Goal: Task Accomplishment & Management: Manage account settings

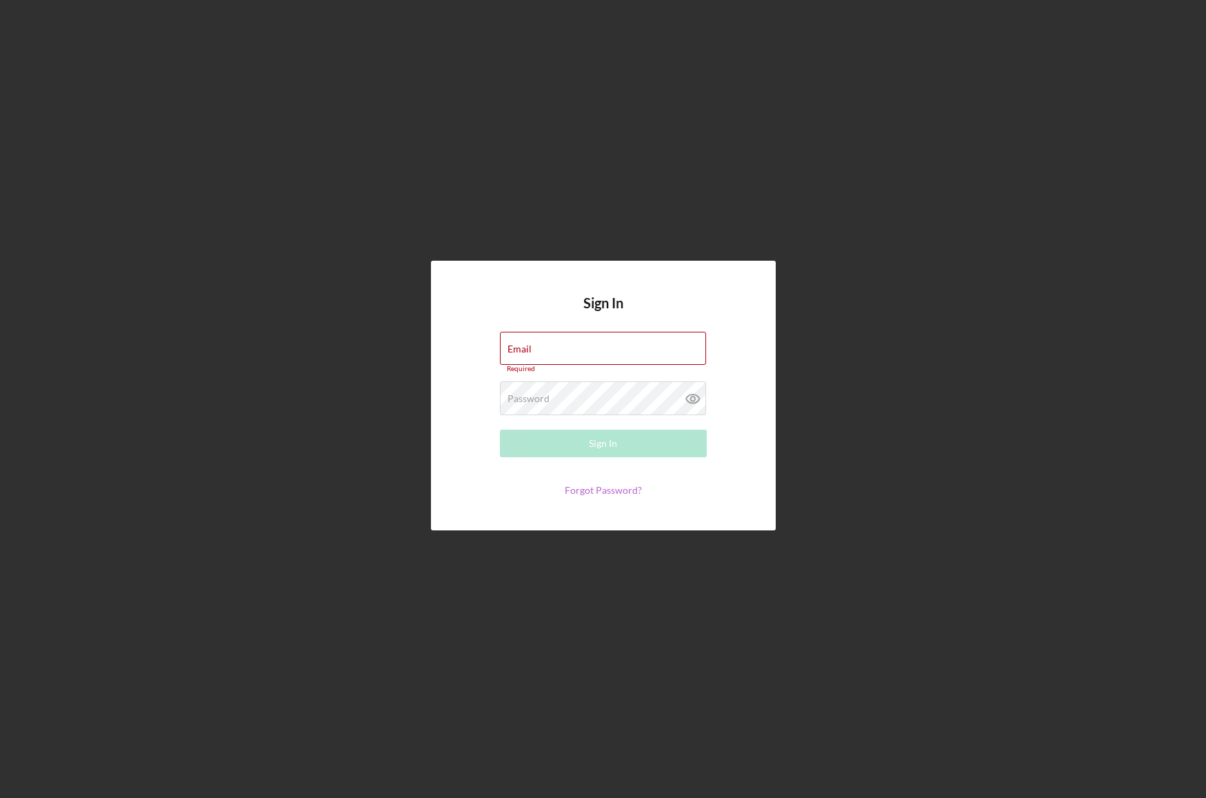
click at [612, 487] on link "Forgot Password?" at bounding box center [603, 490] width 77 height 12
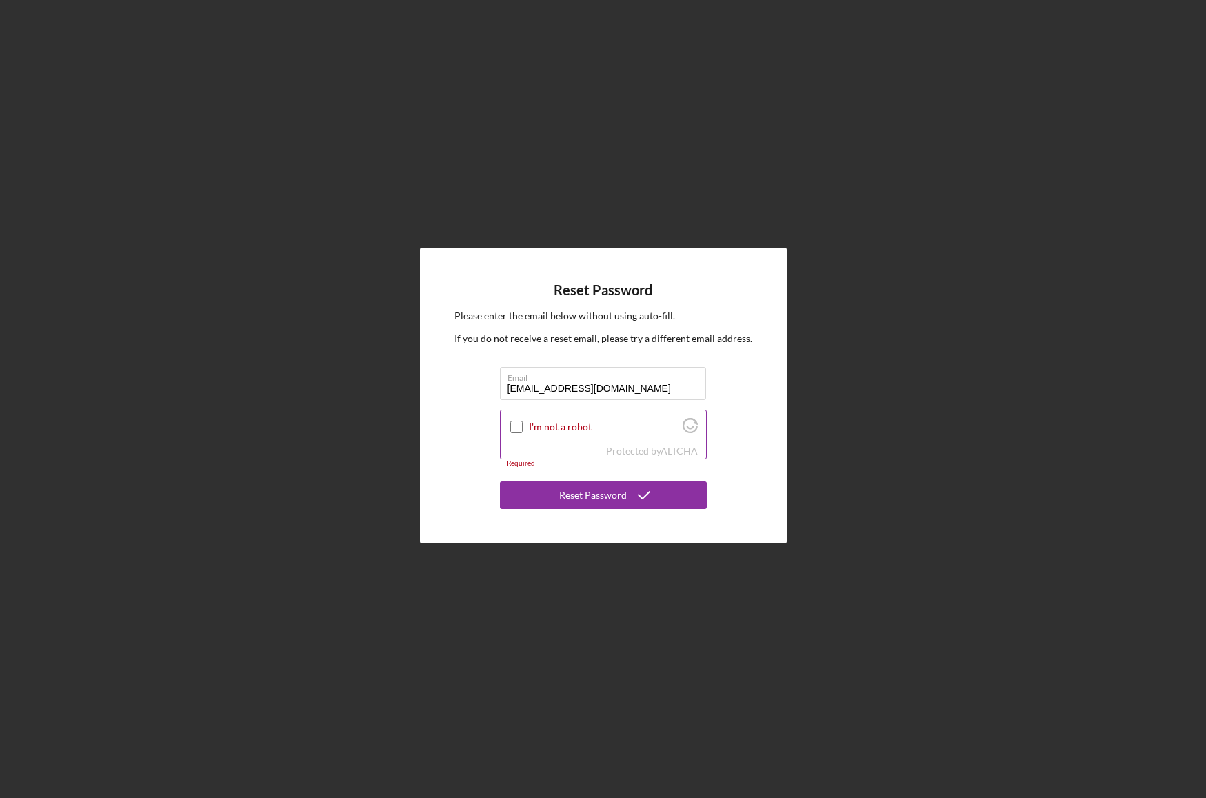
type input "[EMAIL_ADDRESS][DOMAIN_NAME]"
click at [515, 428] on input "I'm not a robot" at bounding box center [516, 427] width 12 height 12
checkbox input "true"
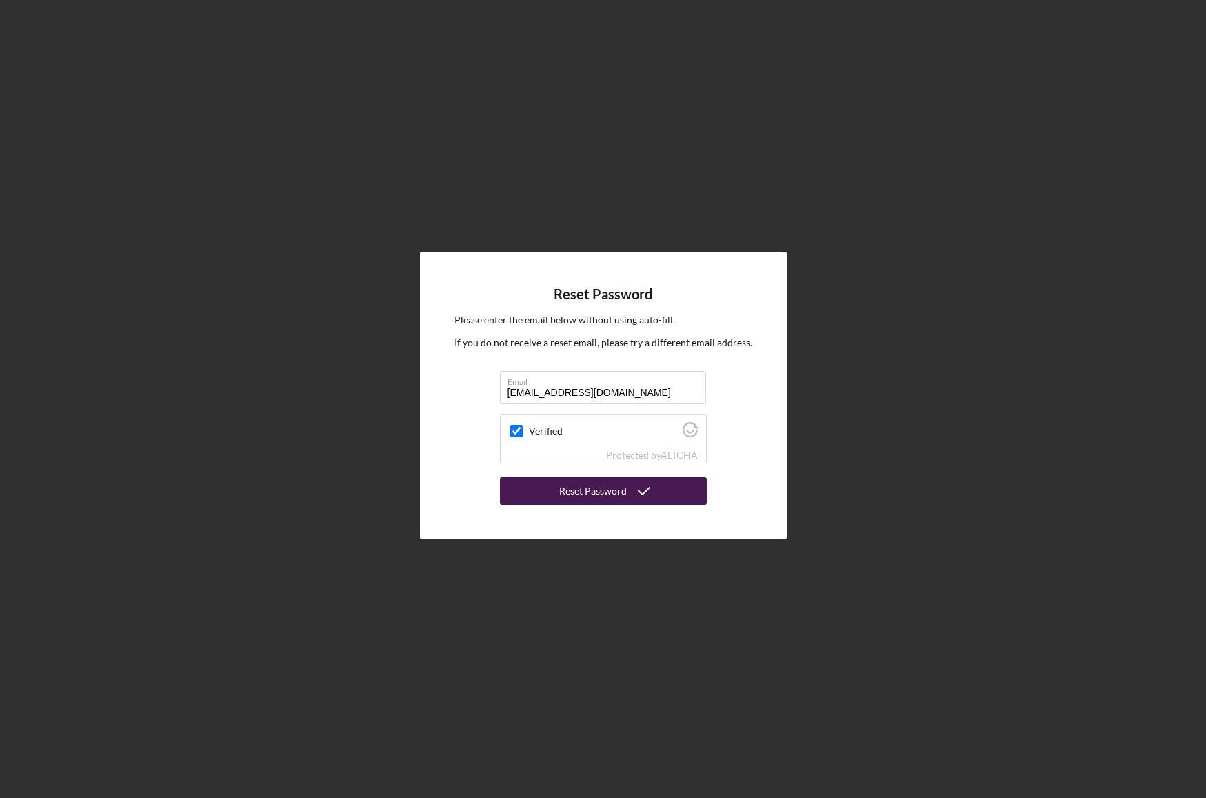
click at [610, 494] on div "Reset Password" at bounding box center [593, 491] width 68 height 28
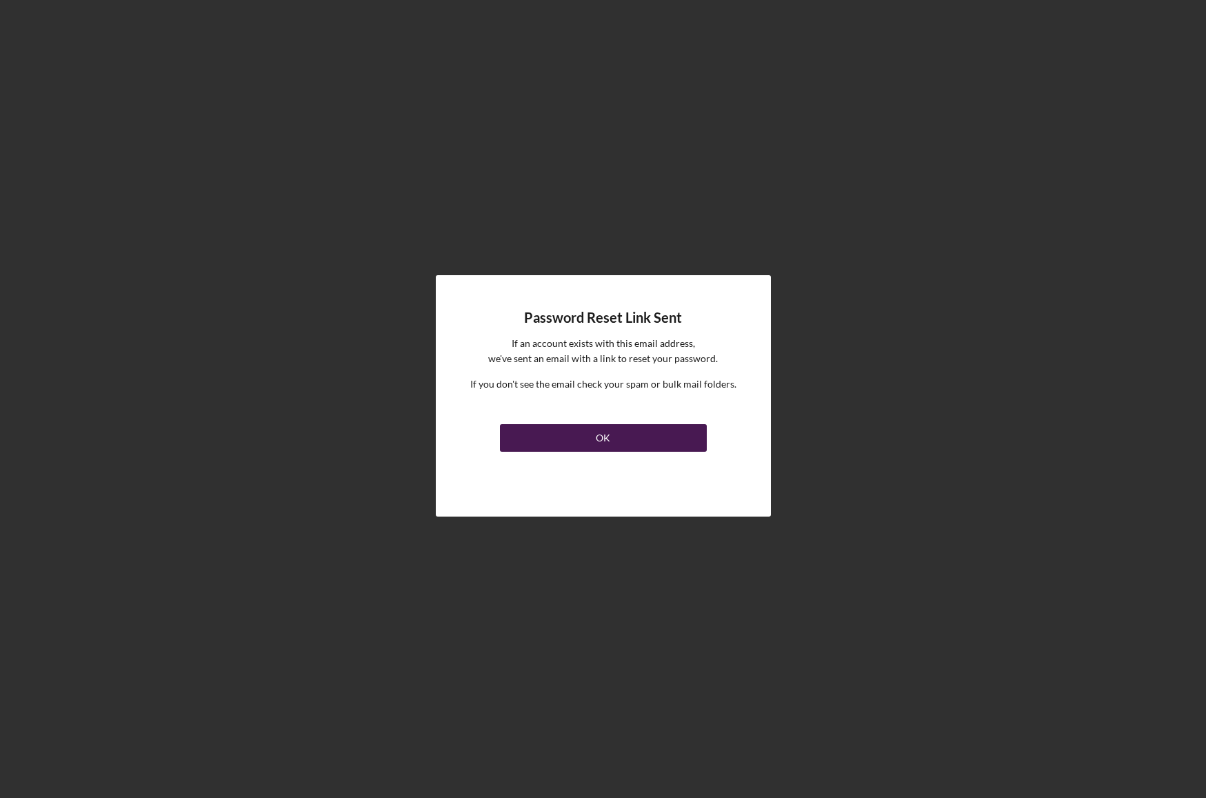
click at [598, 443] on div "OK" at bounding box center [603, 438] width 14 height 28
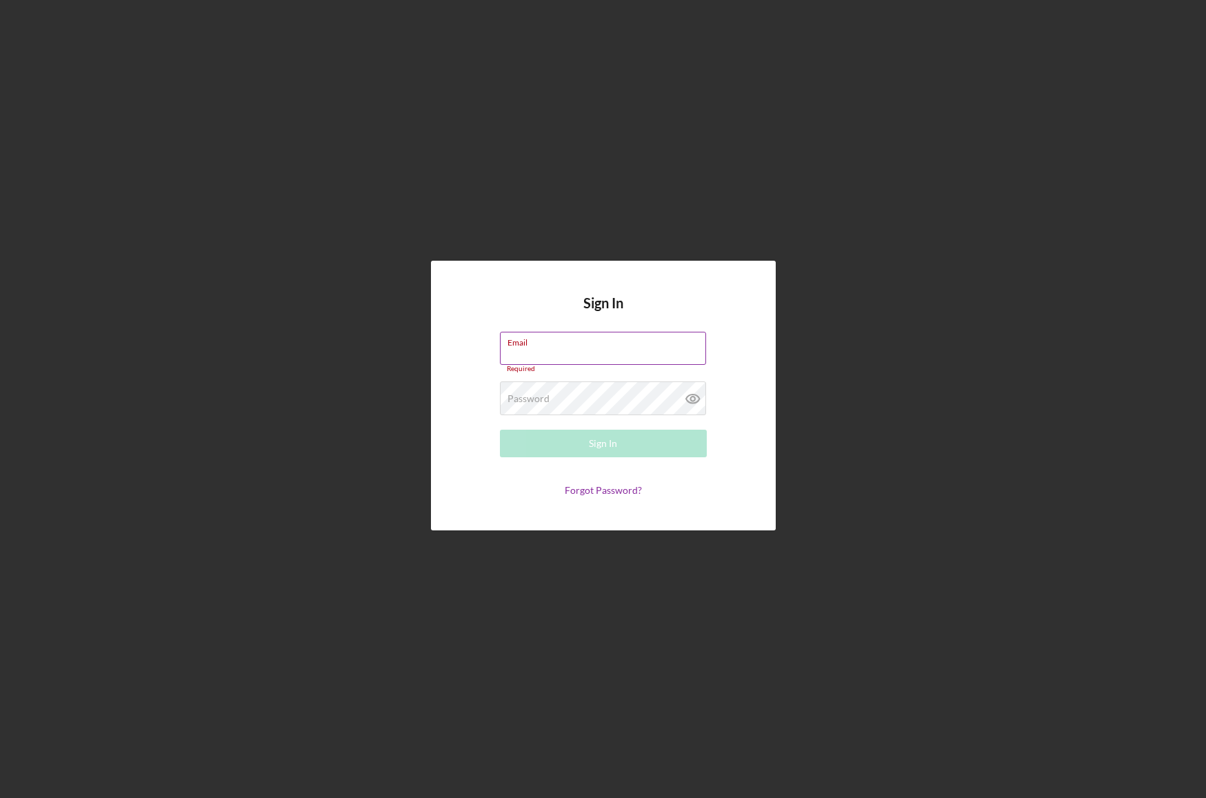
click at [534, 359] on input "Email" at bounding box center [603, 348] width 206 height 33
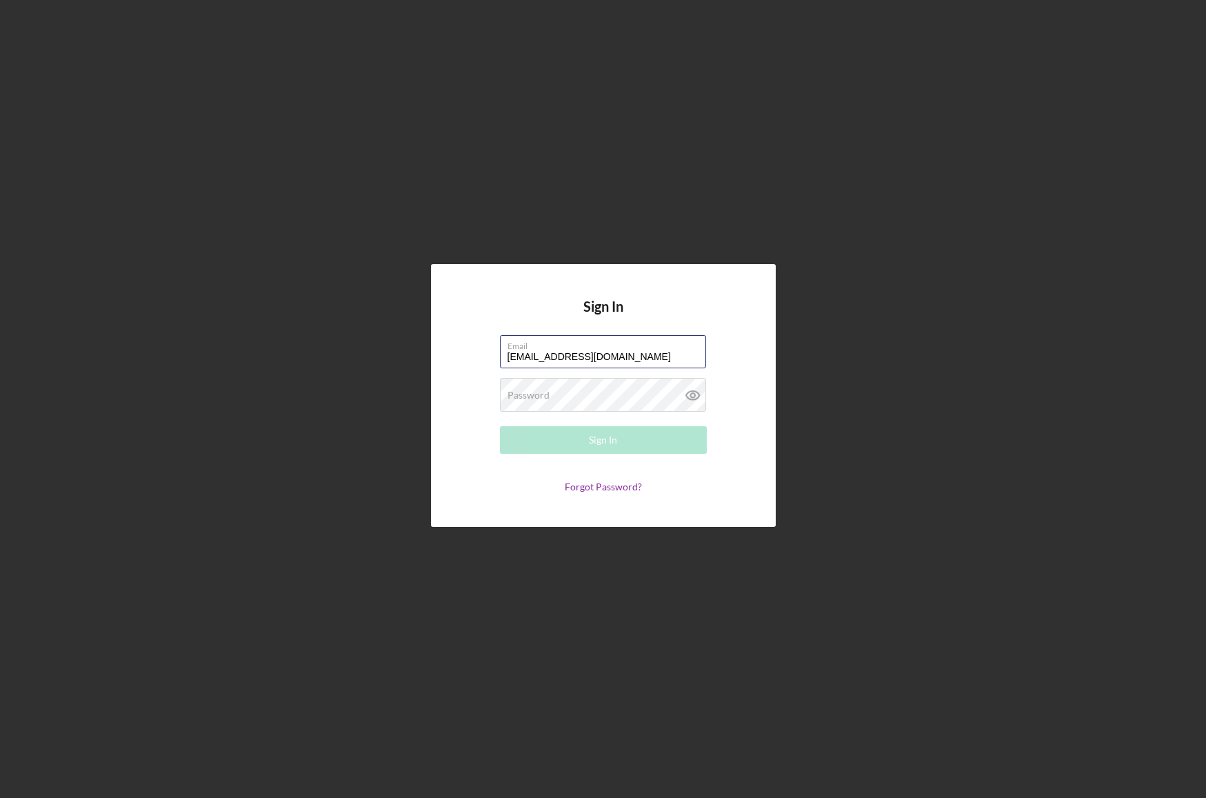
type input "[EMAIL_ADDRESS][DOMAIN_NAME]"
click at [500, 426] on button "Sign In" at bounding box center [603, 440] width 207 height 28
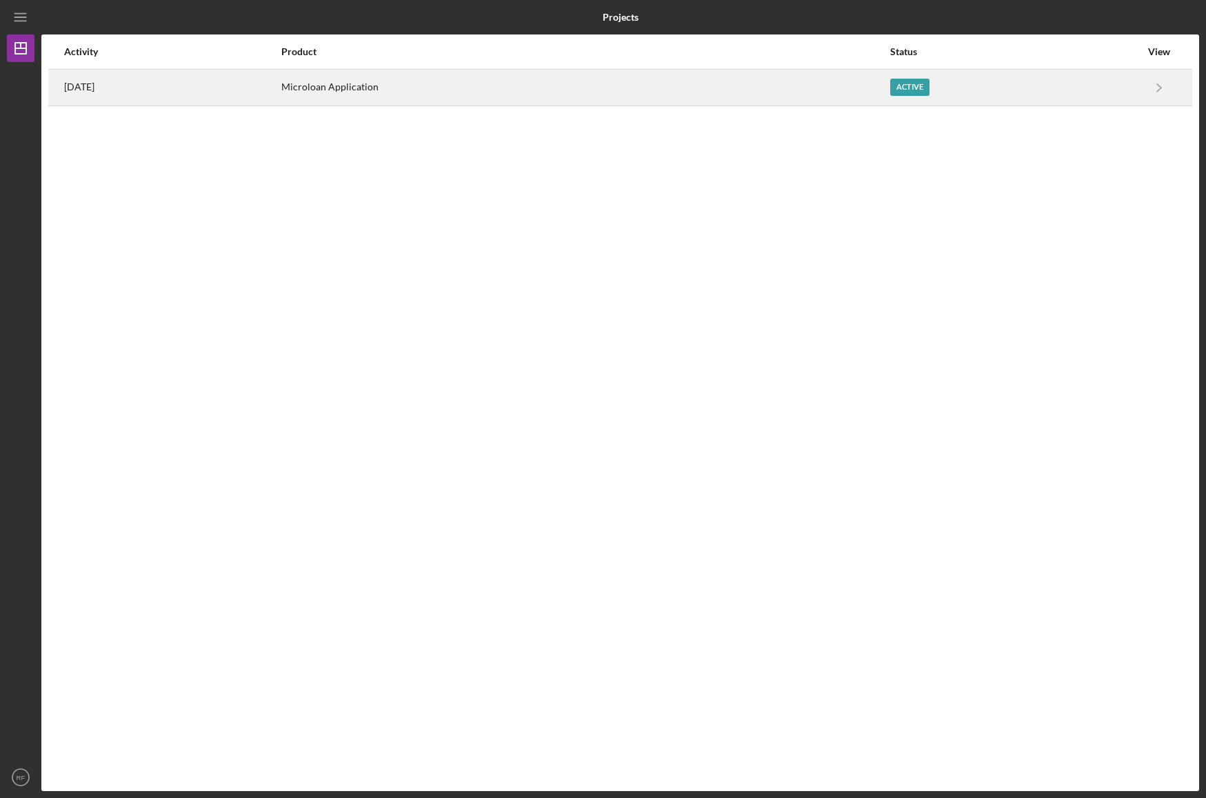
click at [929, 85] on div "Active" at bounding box center [909, 87] width 39 height 17
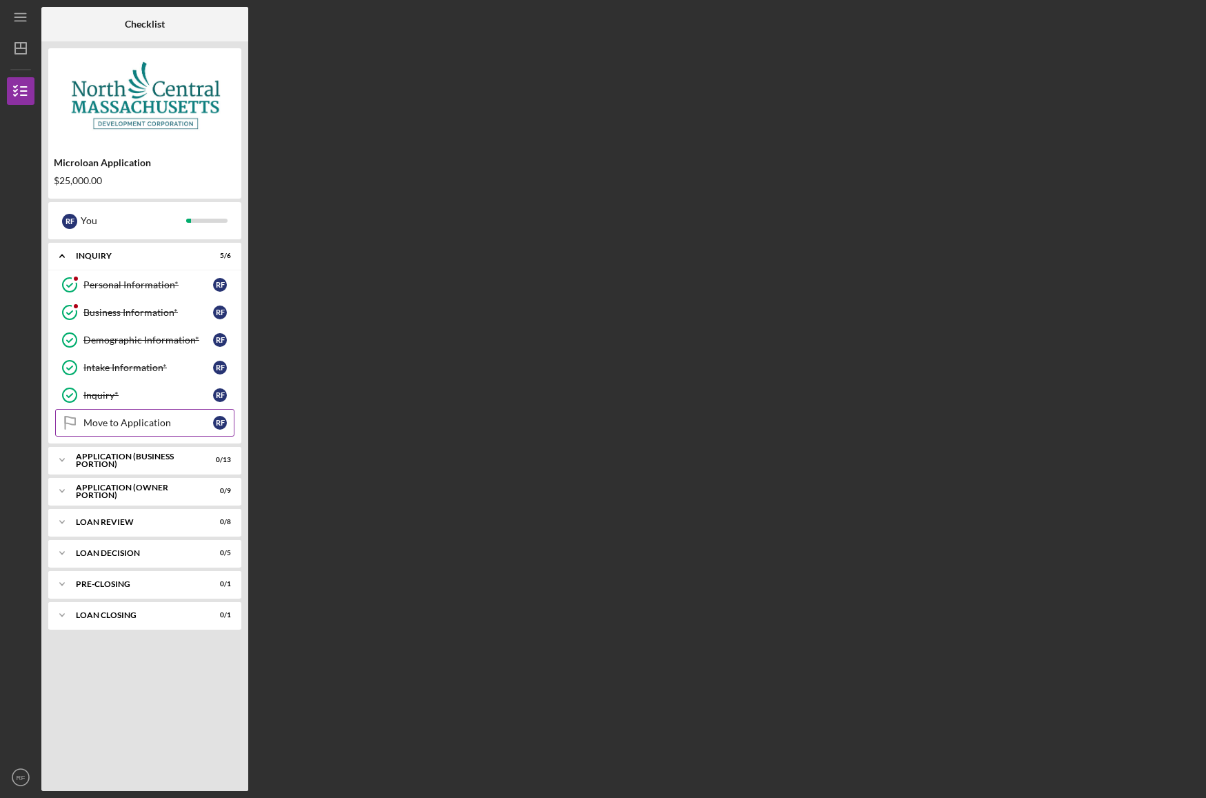
click at [99, 429] on link "Move to Application Move to Application R F" at bounding box center [144, 423] width 179 height 28
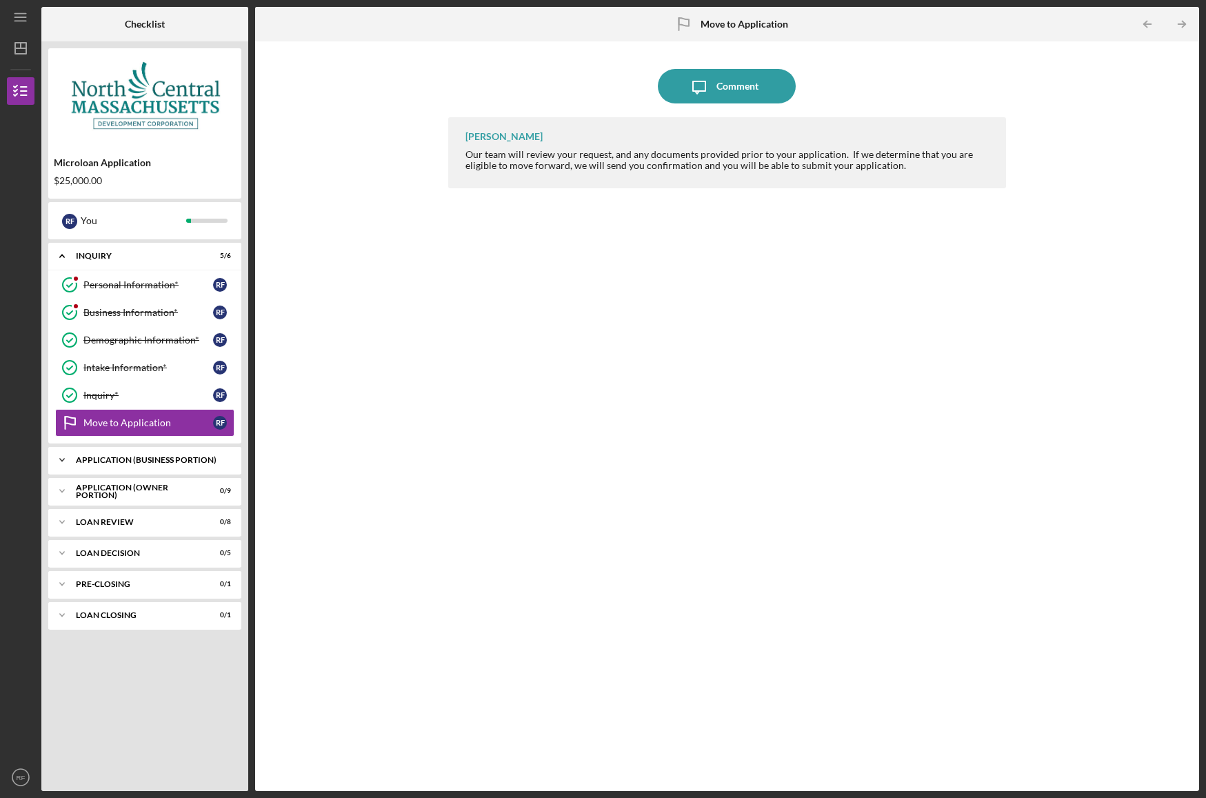
click at [97, 462] on div "APPLICATION (BUSINESS PORTION)" at bounding box center [150, 460] width 148 height 8
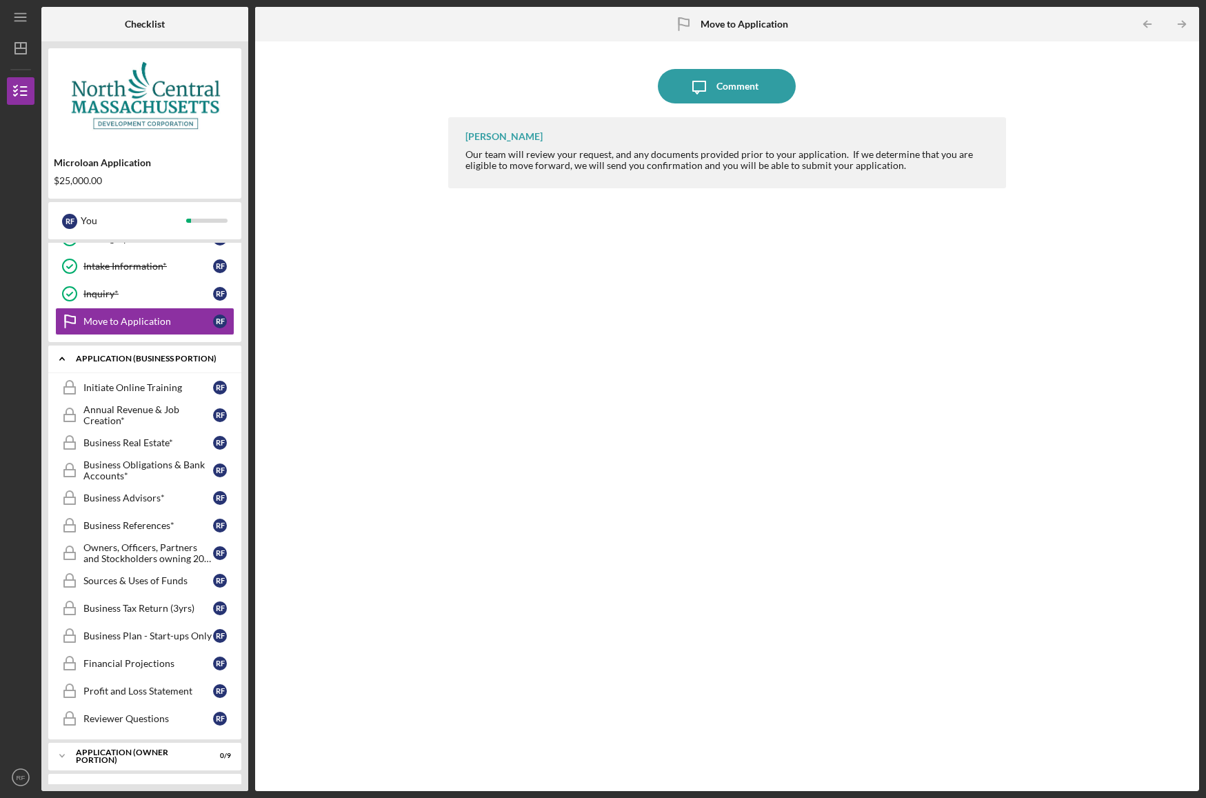
scroll to position [78, 0]
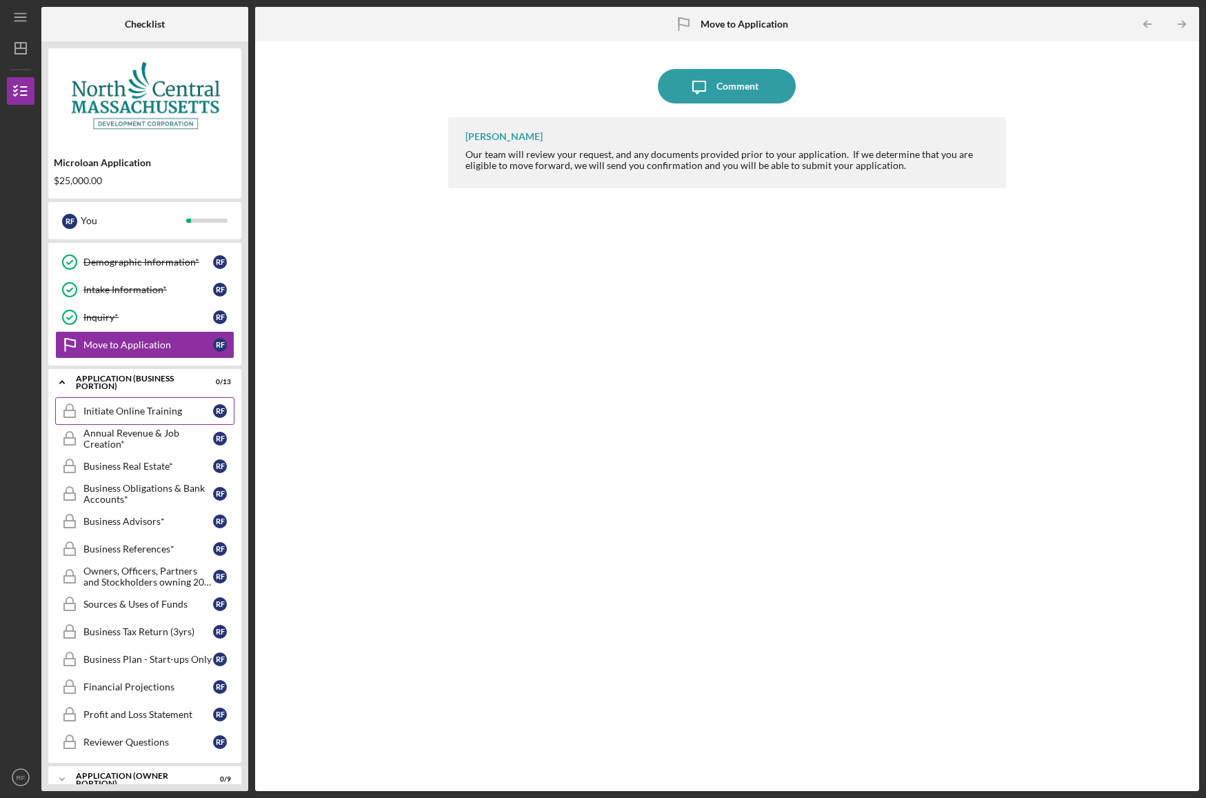
click at [120, 413] on div "Initiate Online Training" at bounding box center [148, 410] width 130 height 11
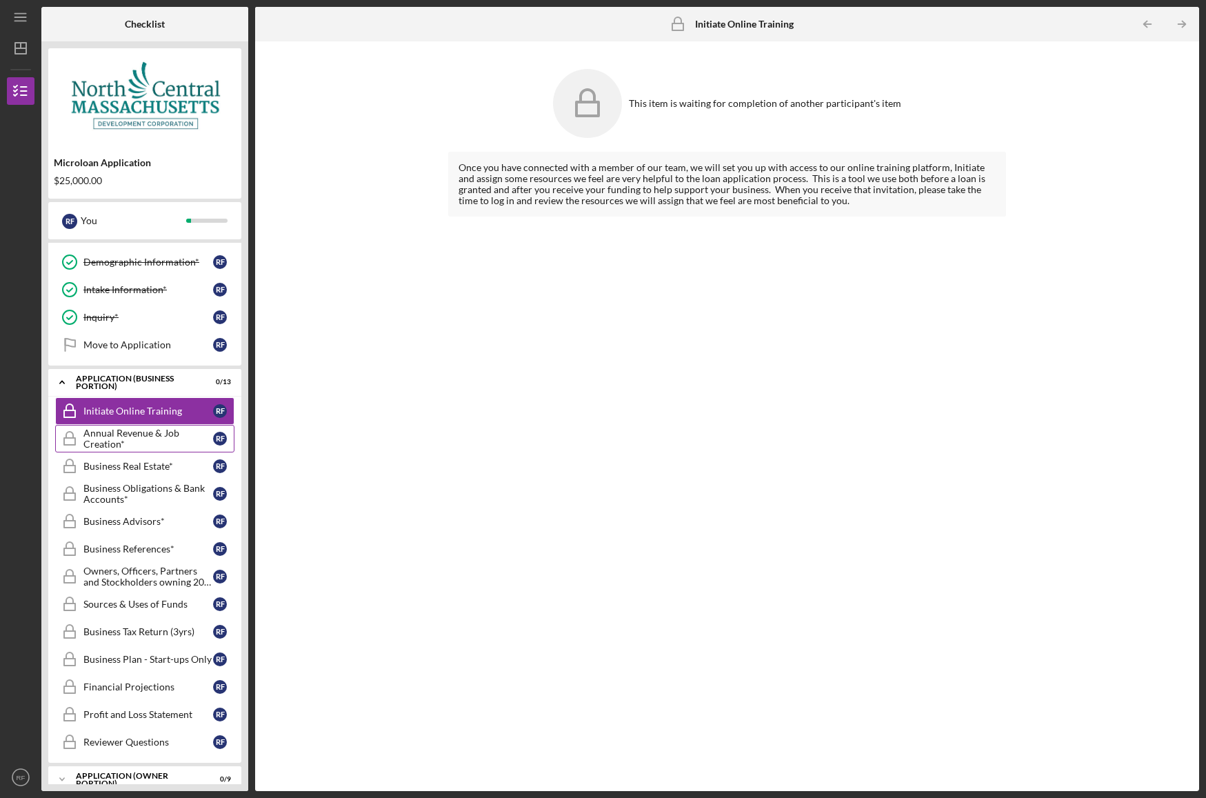
click at [108, 435] on div "Annual Revenue & Job Creation*" at bounding box center [148, 438] width 130 height 22
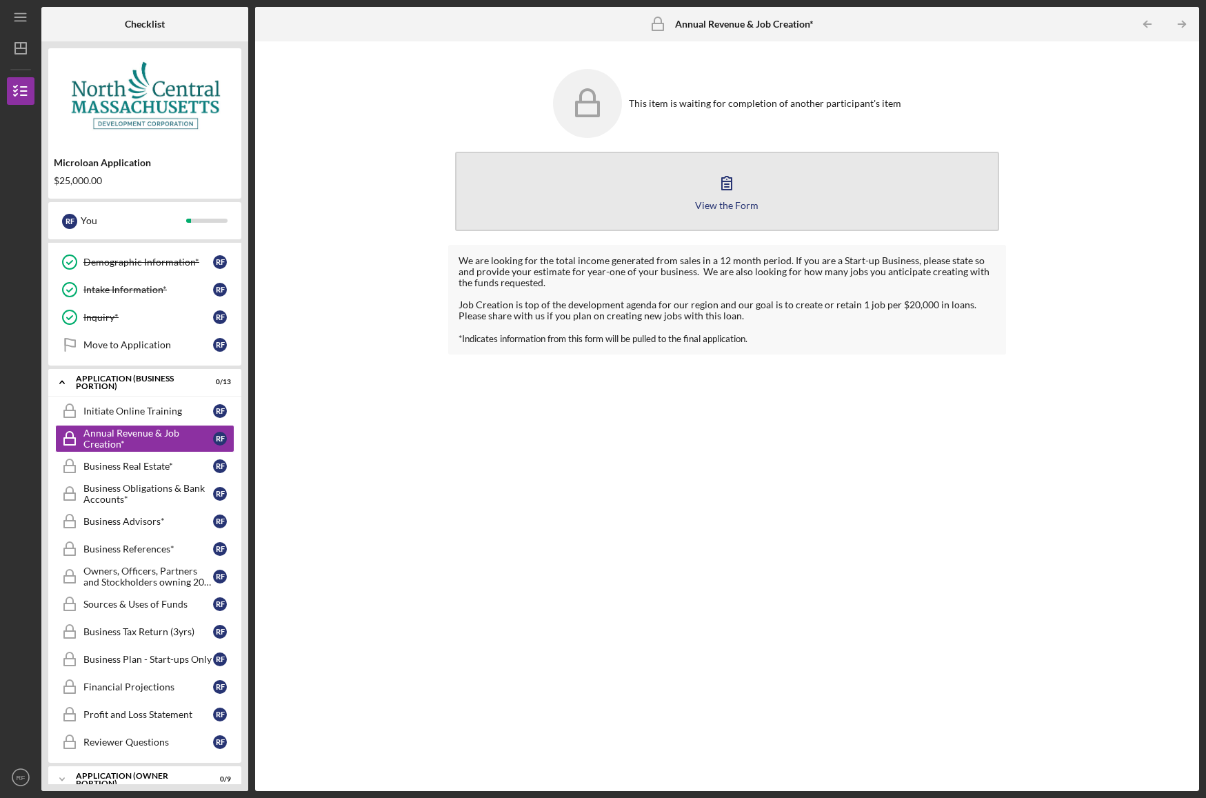
click at [732, 210] on button "View the Form Form" at bounding box center [727, 191] width 544 height 79
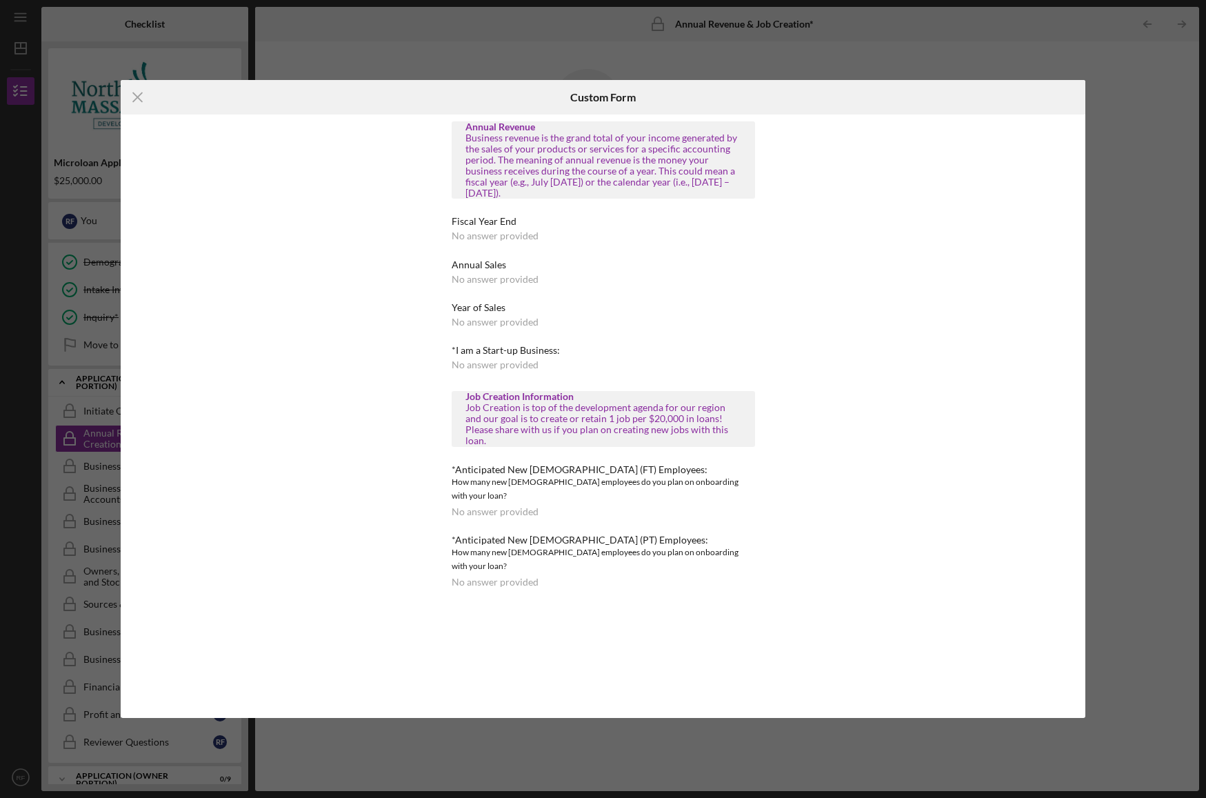
click at [485, 234] on div "No answer provided" at bounding box center [495, 235] width 87 height 11
click at [512, 236] on div "No answer provided" at bounding box center [495, 235] width 87 height 11
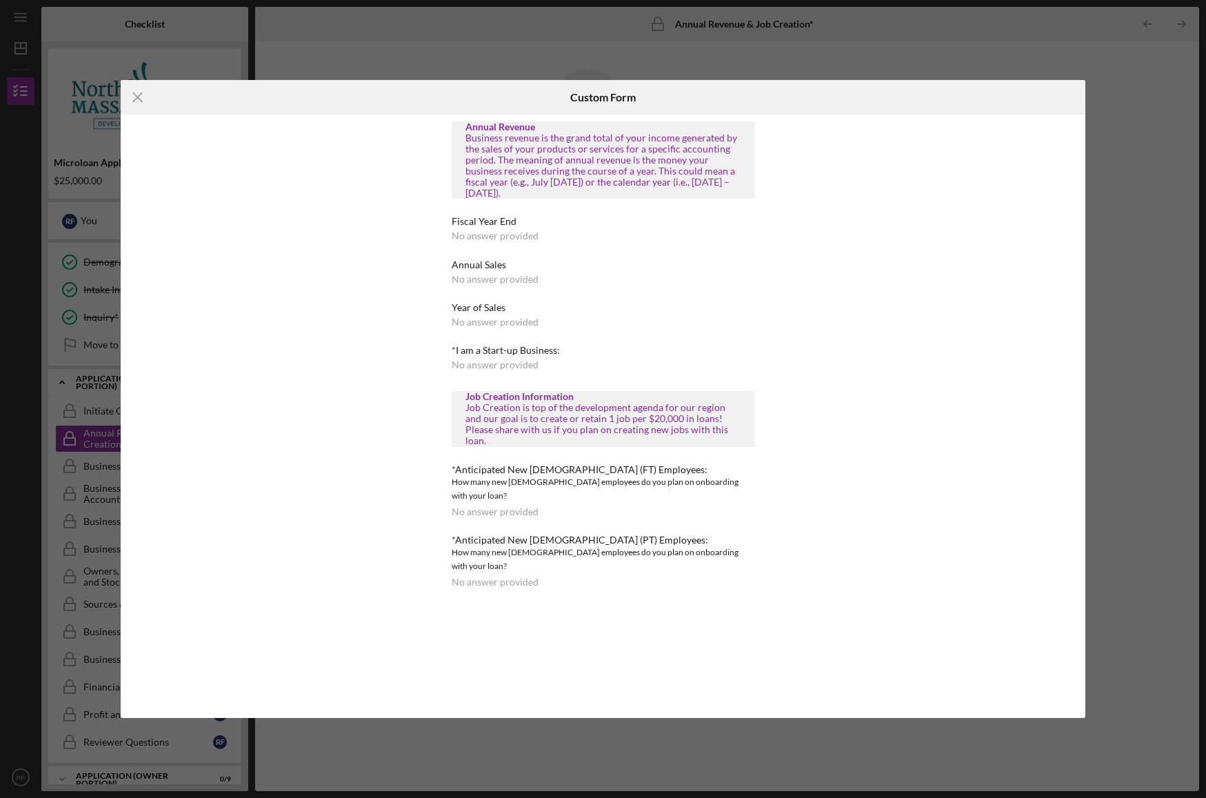
click at [512, 236] on div "No answer provided" at bounding box center [495, 235] width 87 height 11
click at [486, 279] on div "No answer provided" at bounding box center [495, 279] width 87 height 11
click at [485, 277] on div "No answer provided" at bounding box center [495, 279] width 87 height 11
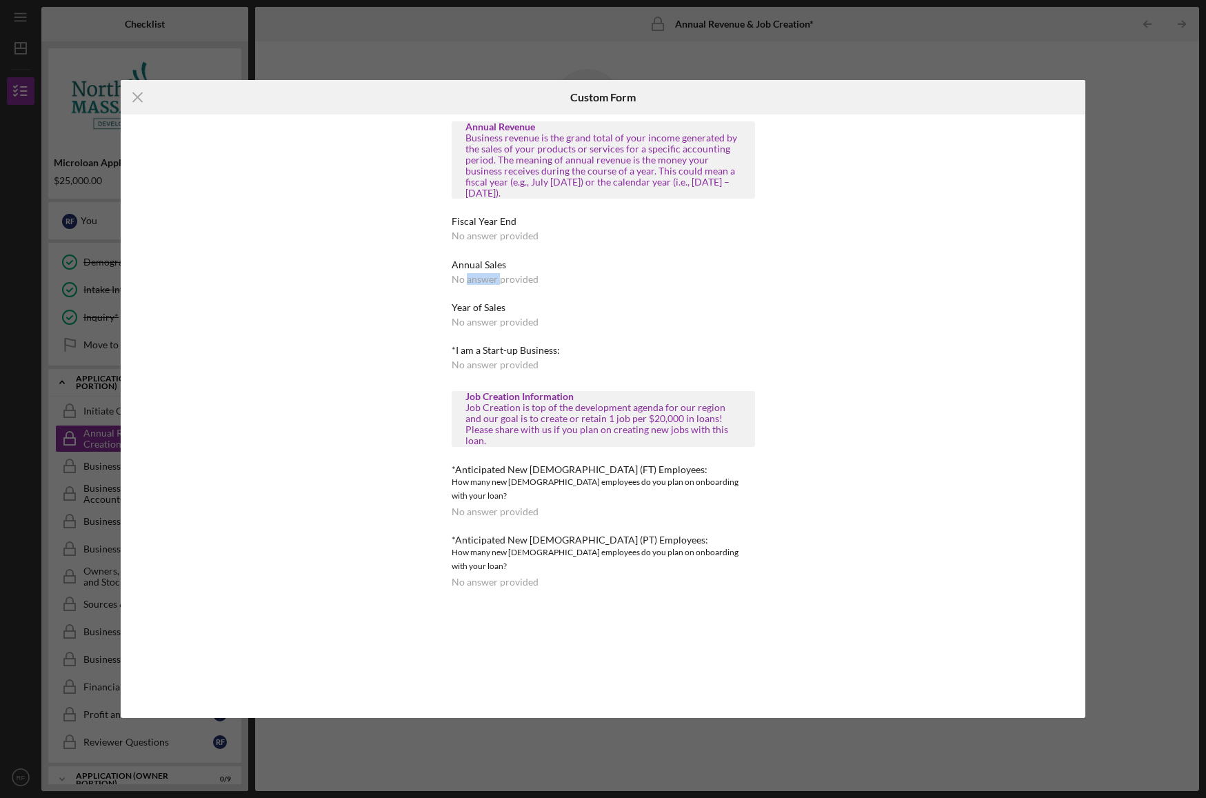
click at [485, 277] on div "No answer provided" at bounding box center [495, 279] width 87 height 11
click at [481, 226] on div "Fiscal Year End" at bounding box center [603, 221] width 303 height 11
click at [474, 323] on div "No answer provided" at bounding box center [495, 321] width 87 height 11
click at [473, 335] on div "Annual Revenue Business revenue is the grand total of your income generated by …" at bounding box center [603, 354] width 303 height 466
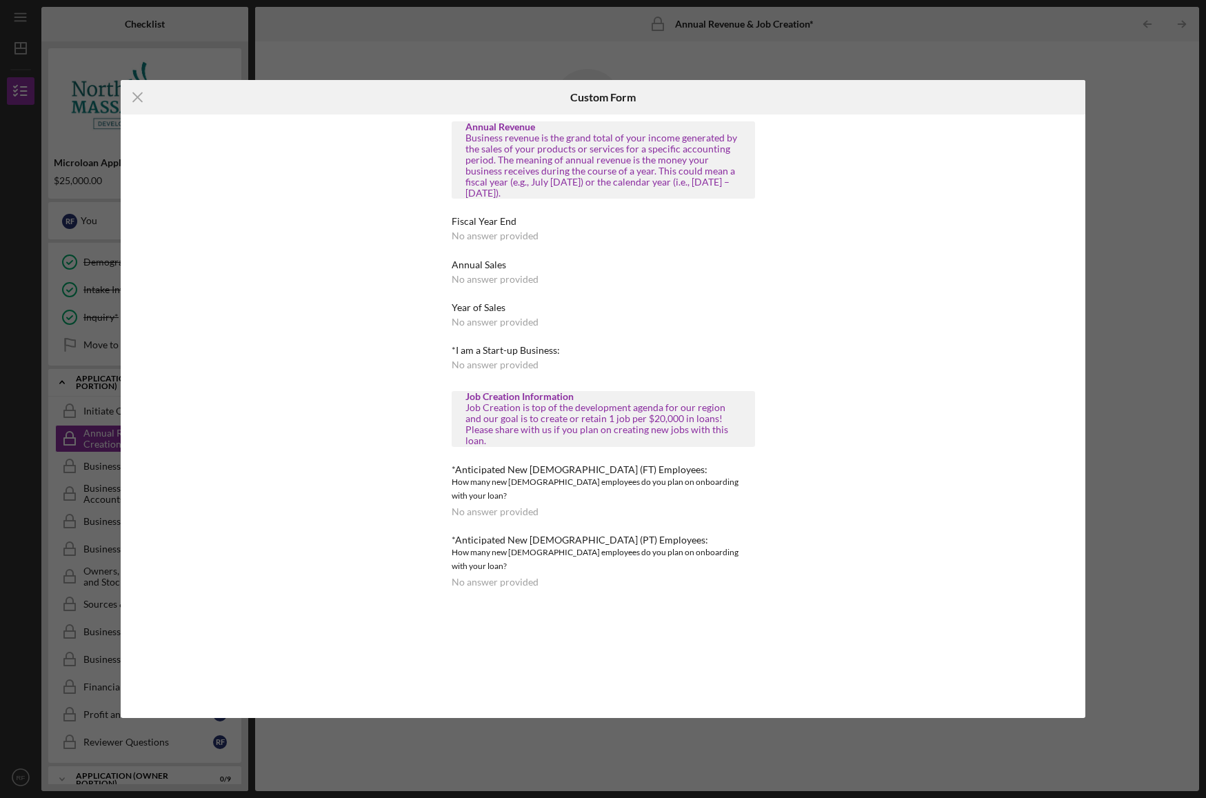
click at [473, 361] on div "No answer provided" at bounding box center [495, 364] width 87 height 11
click at [474, 361] on div "No answer provided" at bounding box center [495, 364] width 87 height 11
click at [1009, 127] on div "Annual Revenue Business revenue is the grand total of your income generated by …" at bounding box center [603, 361] width 965 height 494
click at [139, 93] on icon "Icon/Menu Close" at bounding box center [138, 97] width 34 height 34
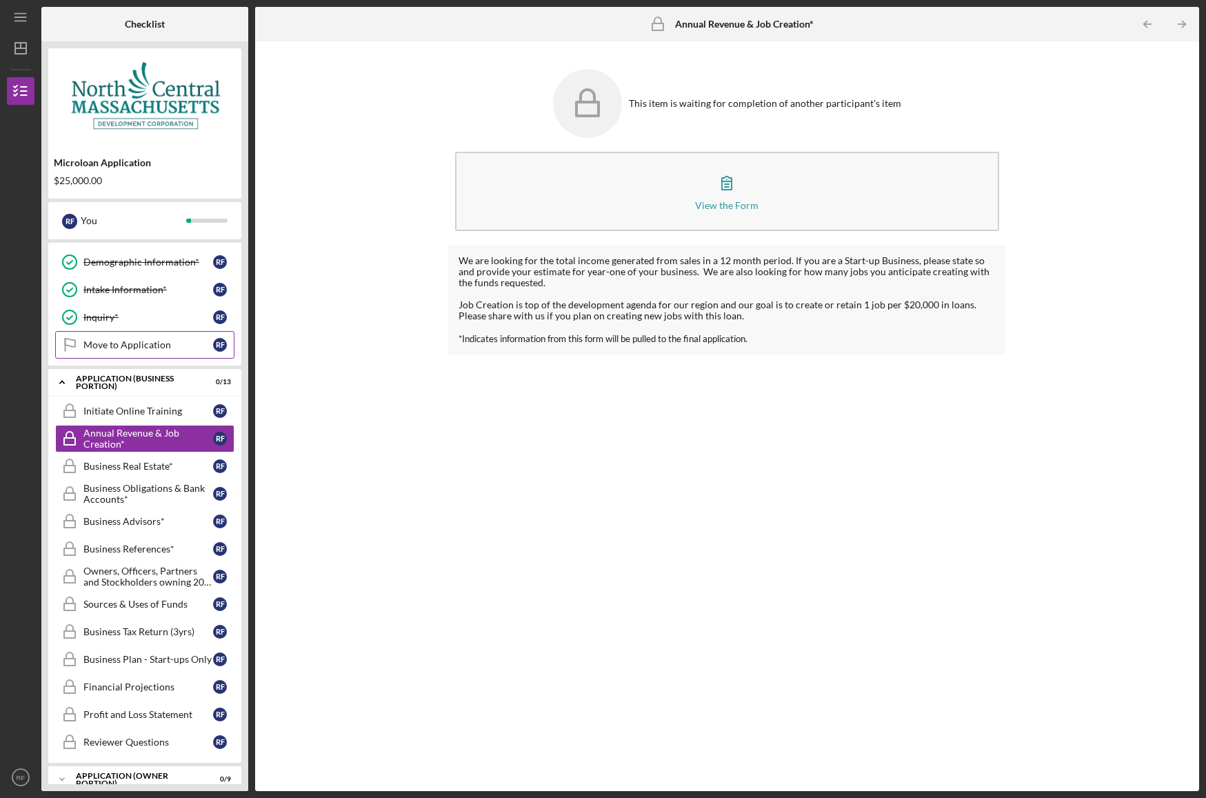
click at [113, 345] on div "Move to Application" at bounding box center [148, 344] width 130 height 11
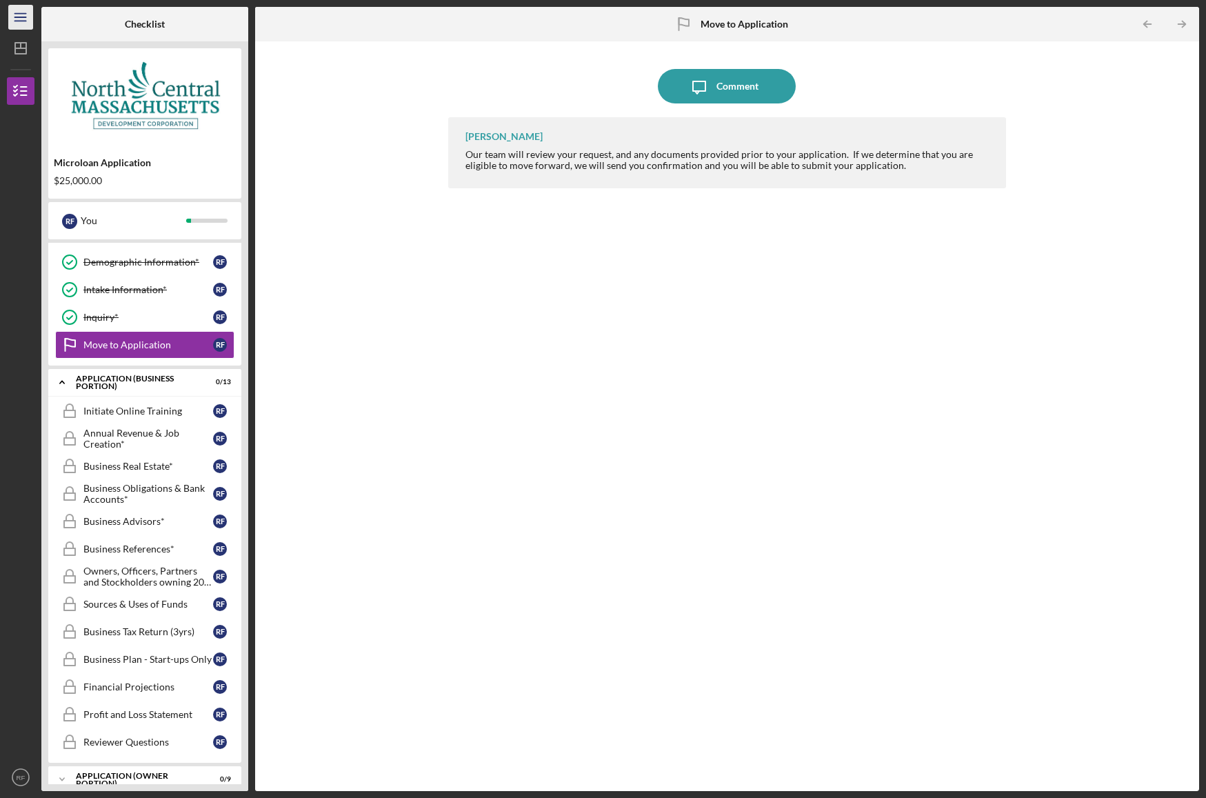
click at [21, 17] on line "button" at bounding box center [19, 17] width 11 height 0
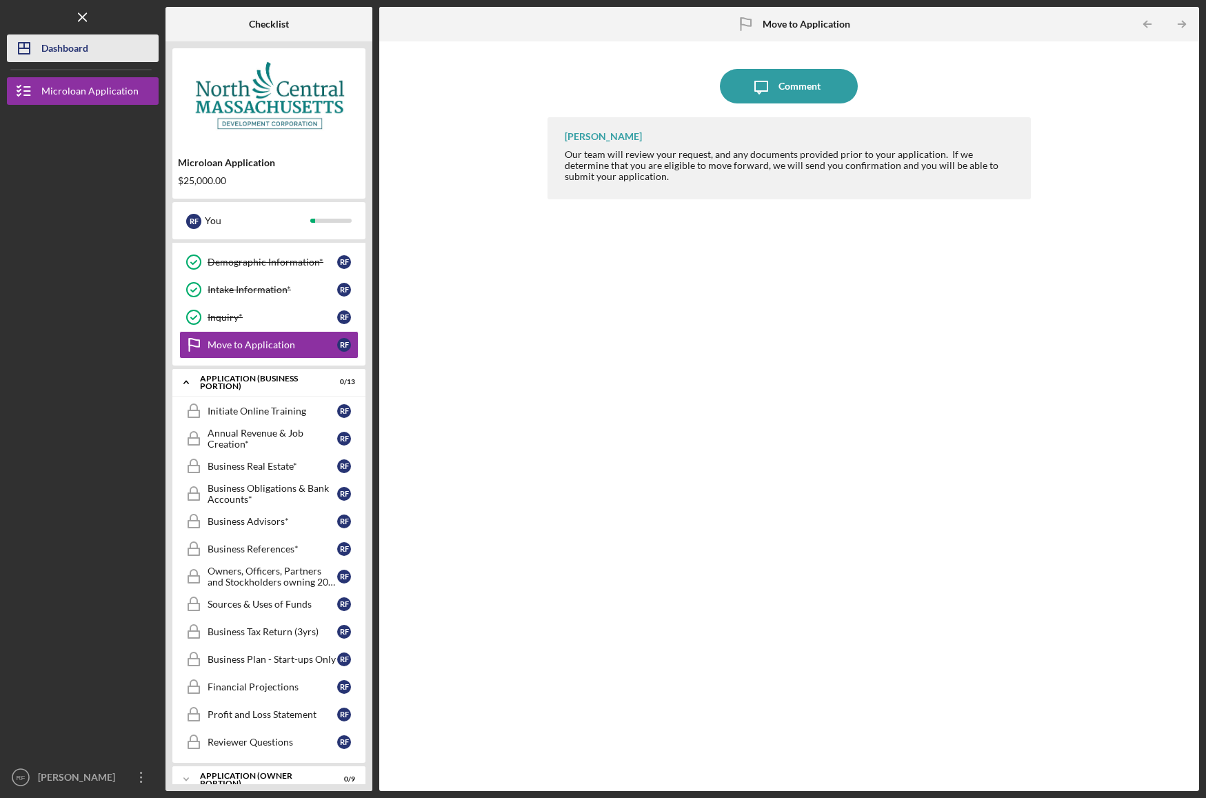
click at [43, 49] on div "Dashboard" at bounding box center [64, 49] width 47 height 31
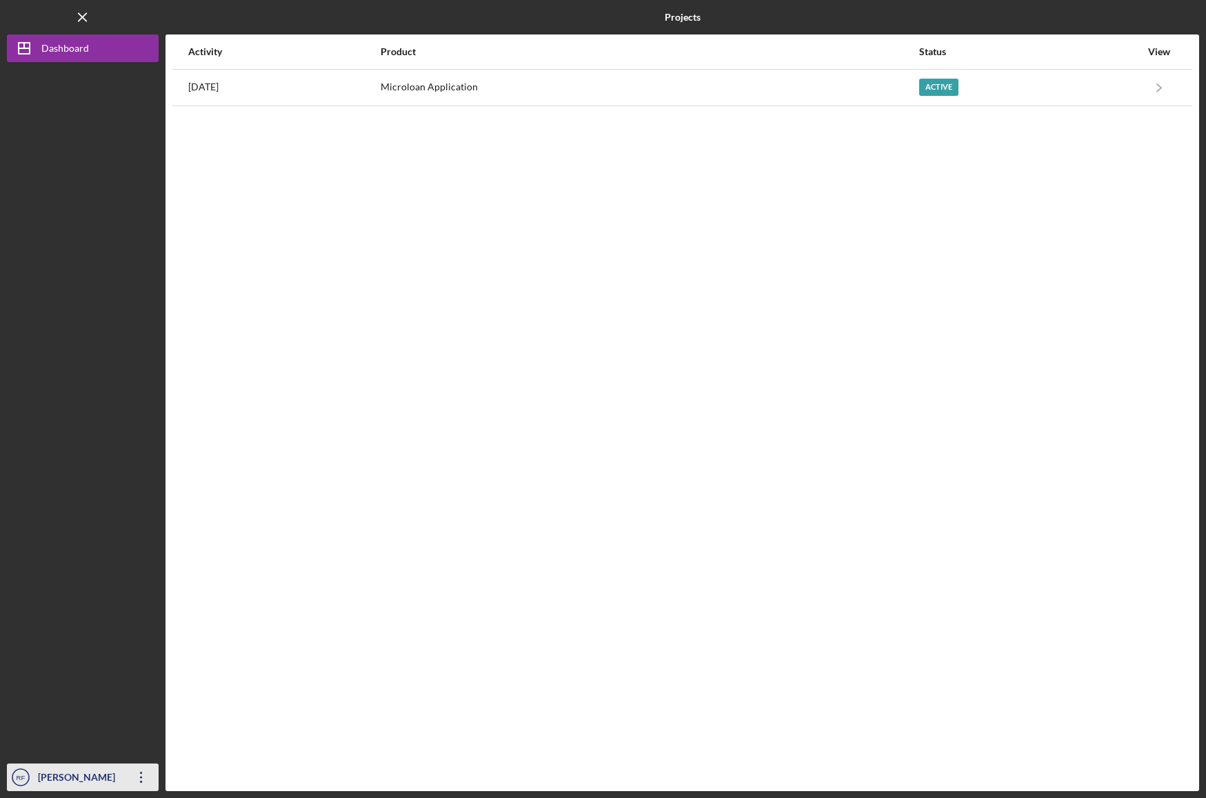
click at [139, 778] on icon "Icon/Overflow" at bounding box center [141, 777] width 34 height 34
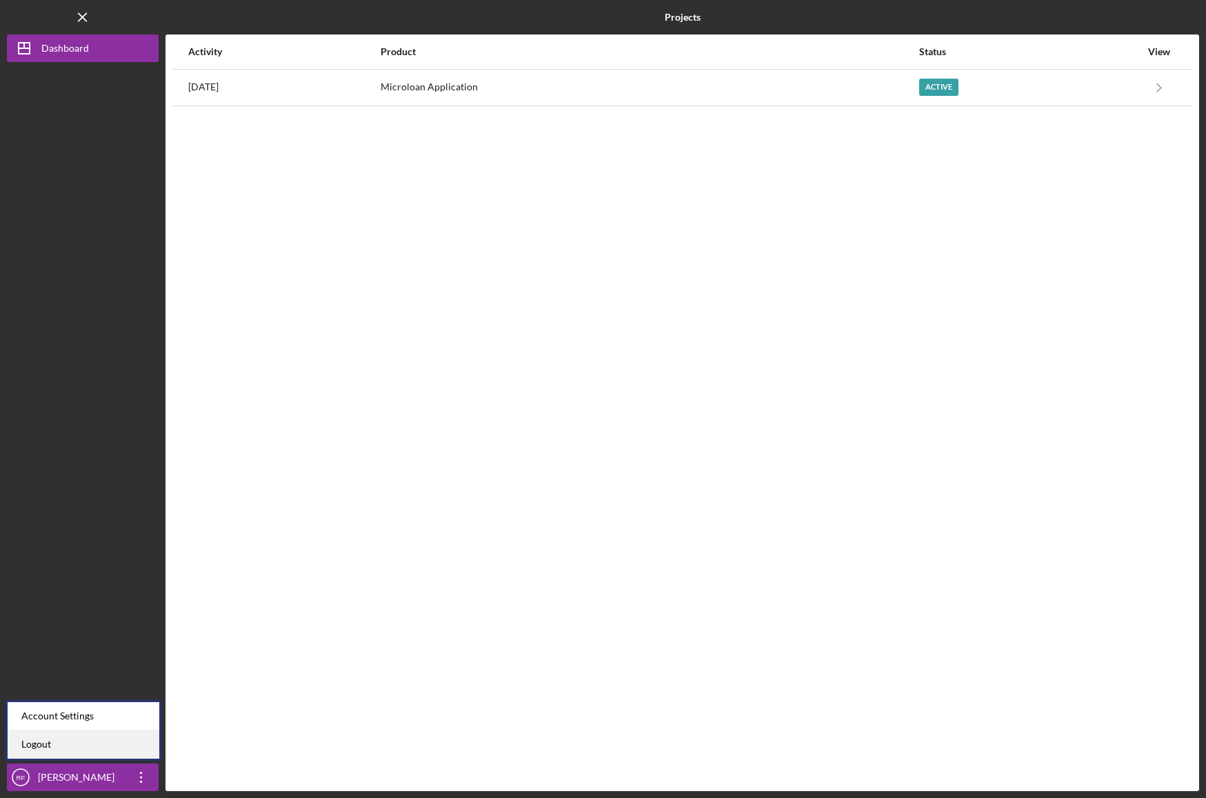
click at [31, 741] on link "Logout" at bounding box center [84, 744] width 152 height 28
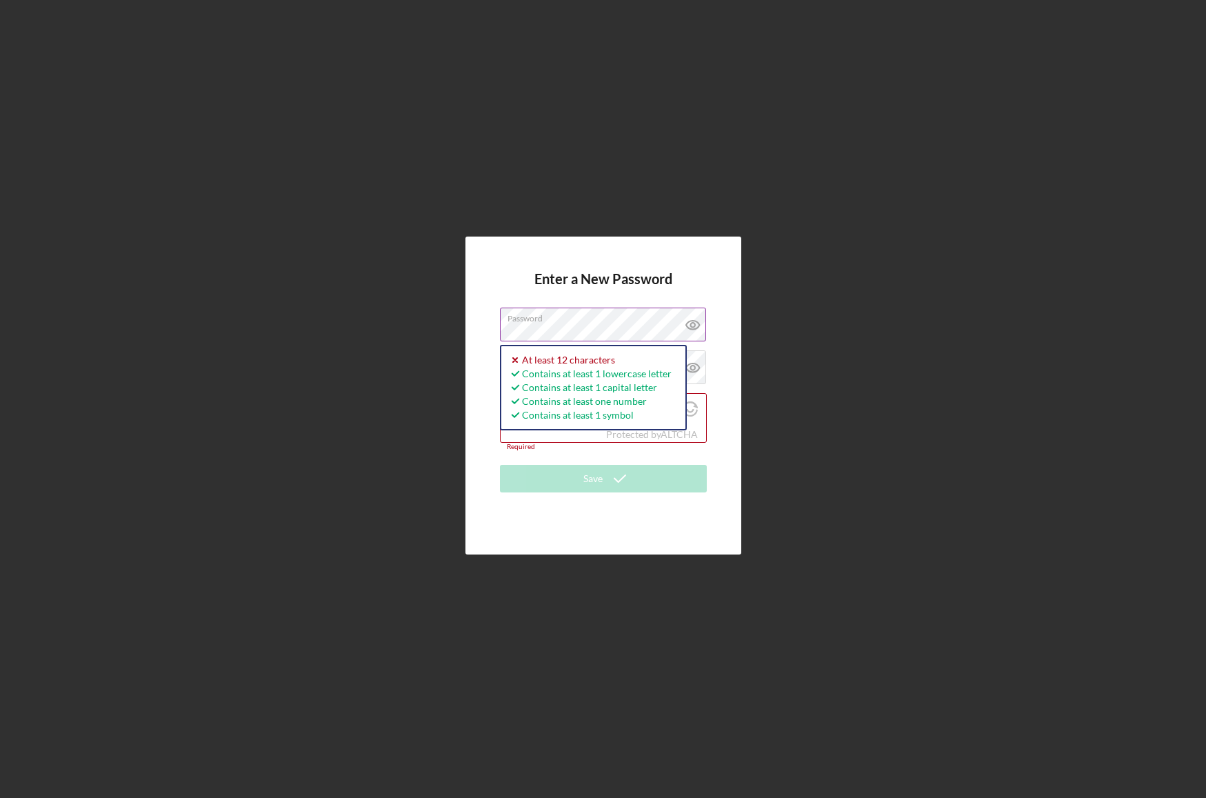
click at [692, 325] on icon at bounding box center [693, 325] width 34 height 34
click at [618, 323] on label "Password" at bounding box center [606, 315] width 199 height 15
click at [698, 327] on icon at bounding box center [691, 325] width 13 height 9
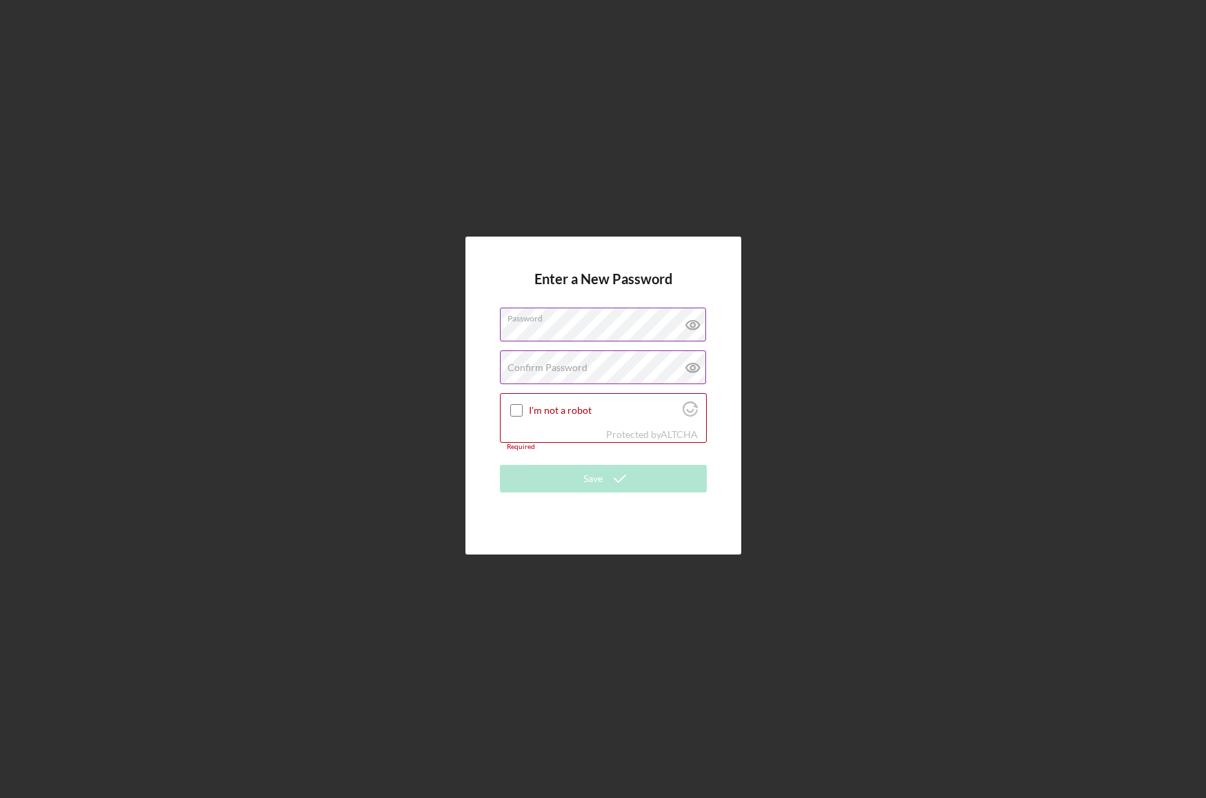
click at [550, 372] on label "Confirm Password" at bounding box center [547, 367] width 80 height 11
click at [521, 412] on input "I'm not a robot" at bounding box center [516, 410] width 12 height 12
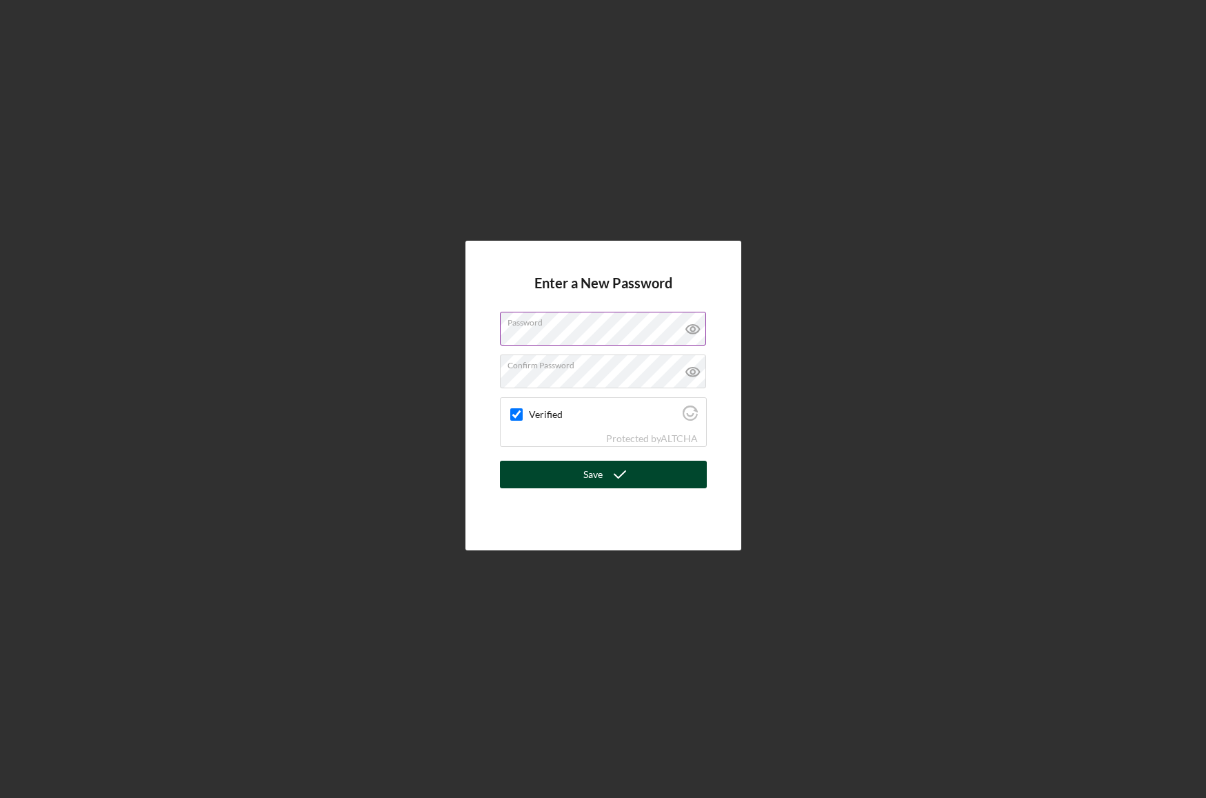
click at [587, 481] on div "Save" at bounding box center [592, 475] width 19 height 28
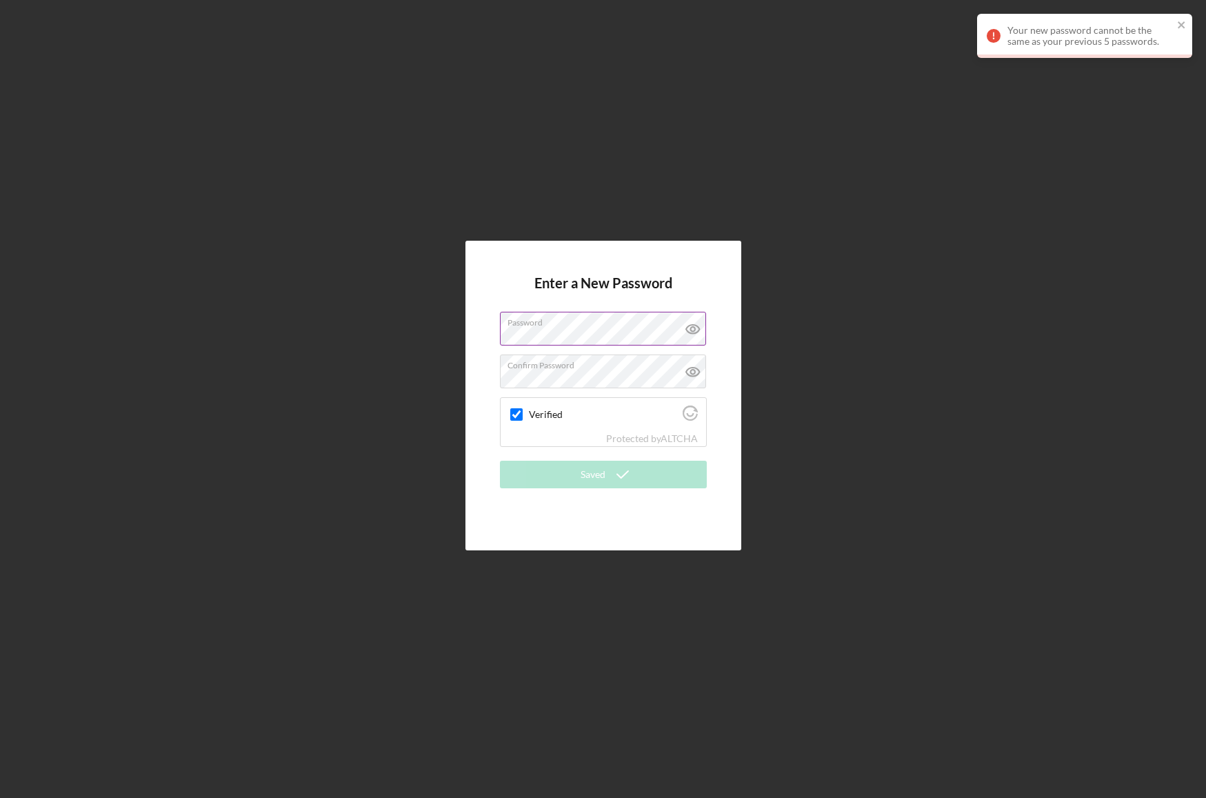
click at [697, 322] on icon at bounding box center [693, 329] width 34 height 34
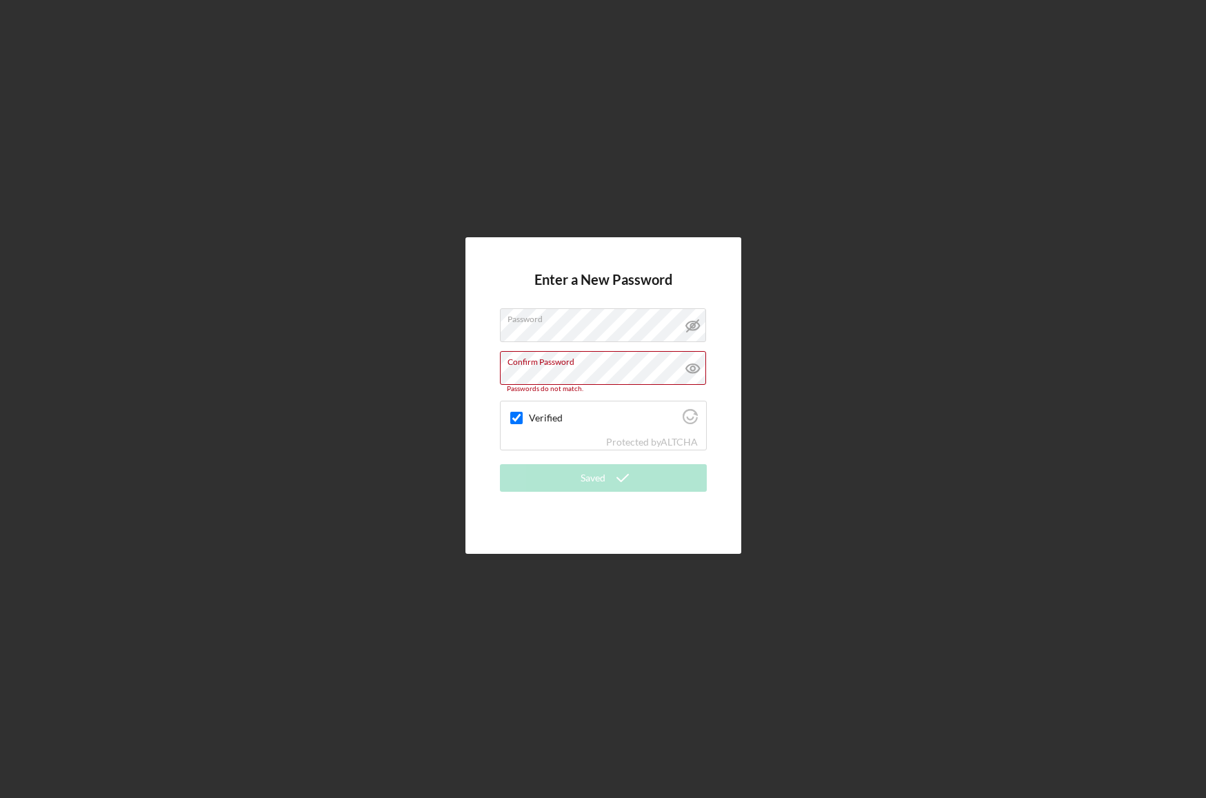
click at [730, 376] on div "Enter a New Password Password Confirm Password Passwords do not match. Verified…" at bounding box center [603, 395] width 276 height 316
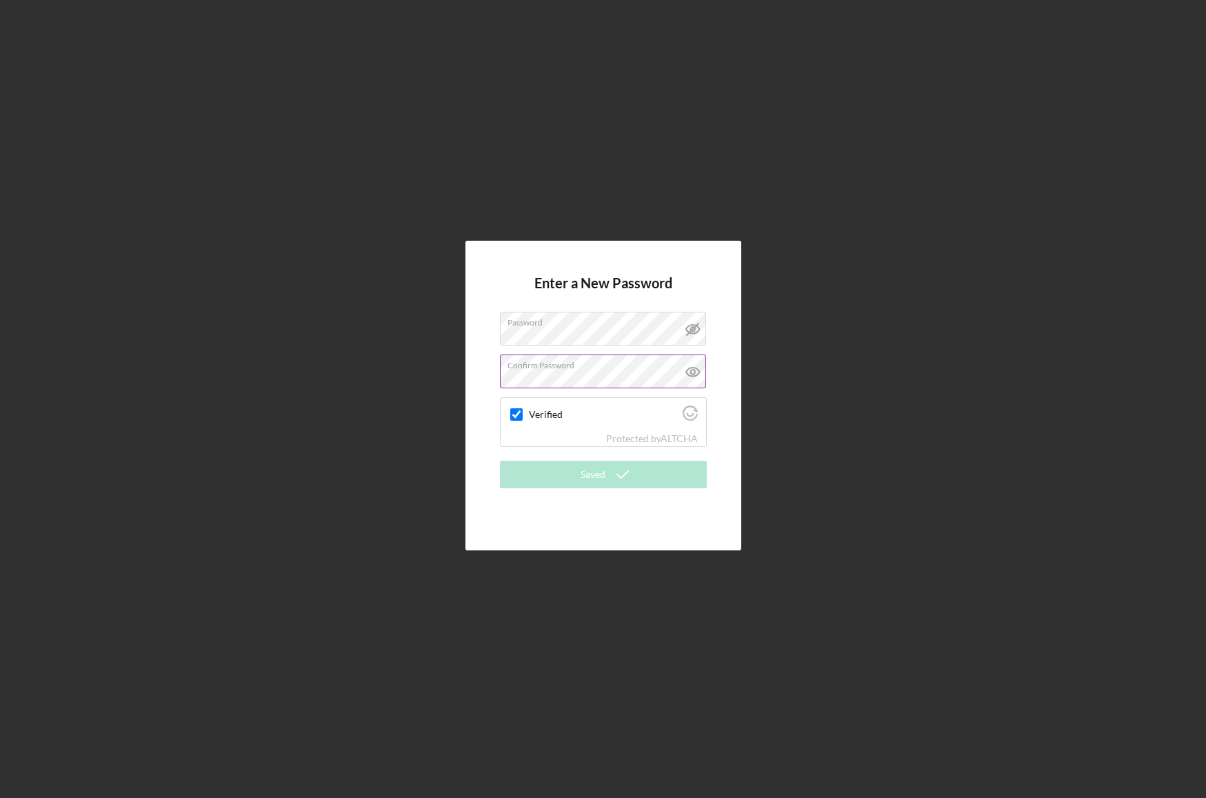
click at [690, 378] on icon at bounding box center [693, 371] width 34 height 34
click at [691, 377] on icon at bounding box center [693, 371] width 34 height 34
click at [576, 414] on label "Verified" at bounding box center [604, 414] width 150 height 11
click at [523, 414] on input "Verified" at bounding box center [516, 414] width 12 height 12
click at [514, 414] on input "Verified" at bounding box center [516, 414] width 12 height 12
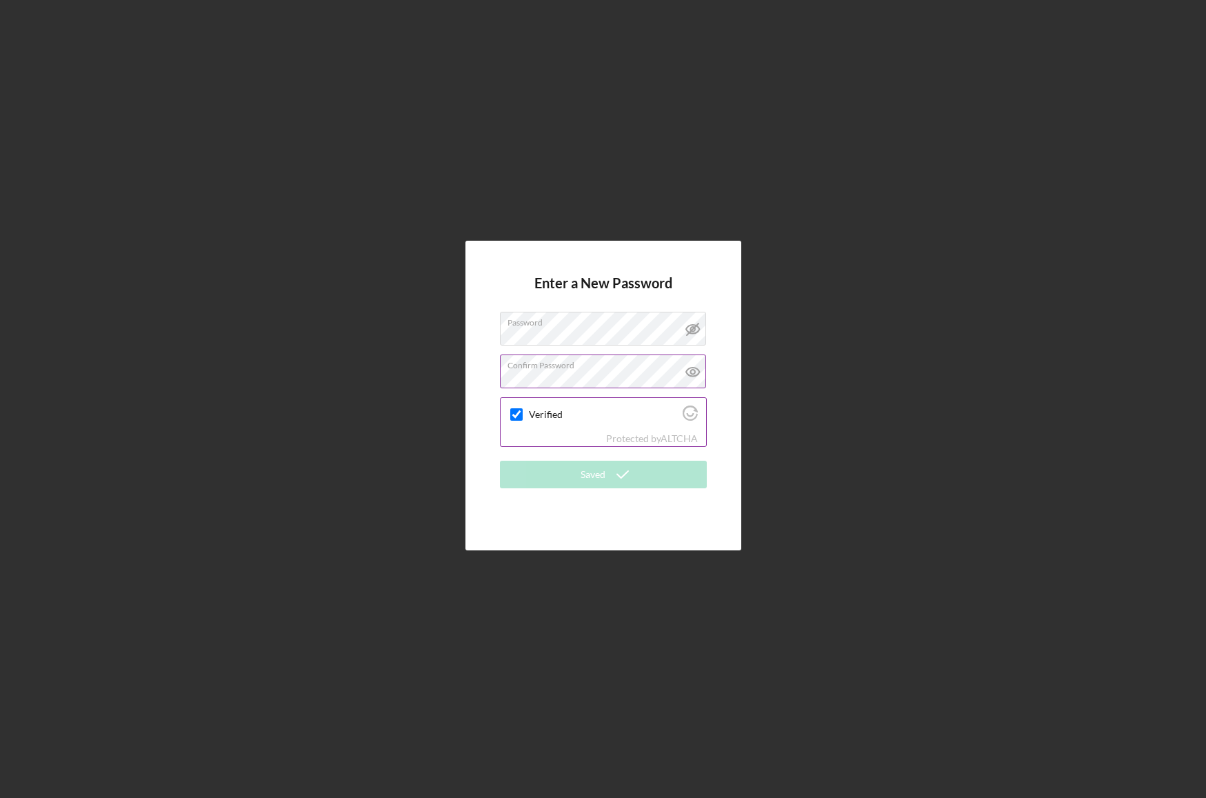
click at [514, 414] on input "Verified" at bounding box center [516, 414] width 12 height 12
checkbox input "true"
click at [627, 326] on label "Password" at bounding box center [606, 319] width 199 height 15
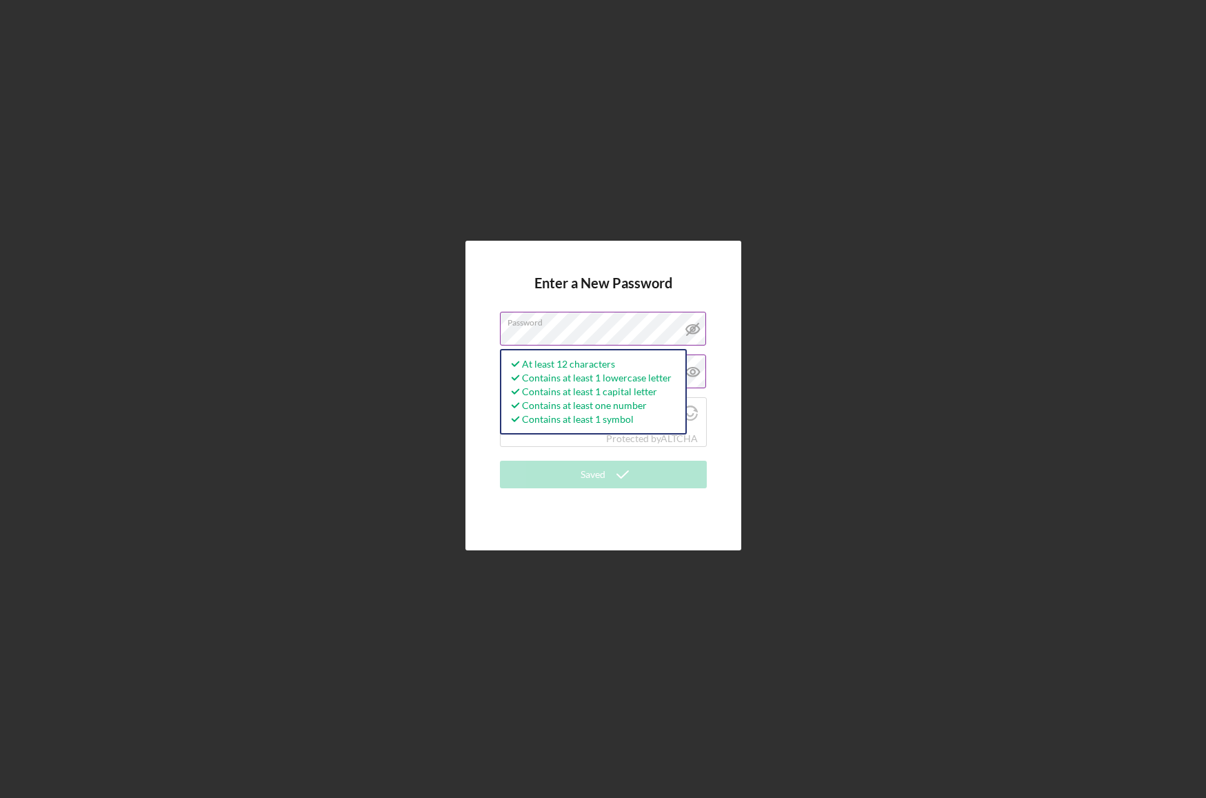
click at [613, 326] on label "Password" at bounding box center [606, 319] width 199 height 15
click at [721, 361] on div "Enter a New Password Password At least 12 characters Contains at least 1 lowerc…" at bounding box center [603, 396] width 276 height 310
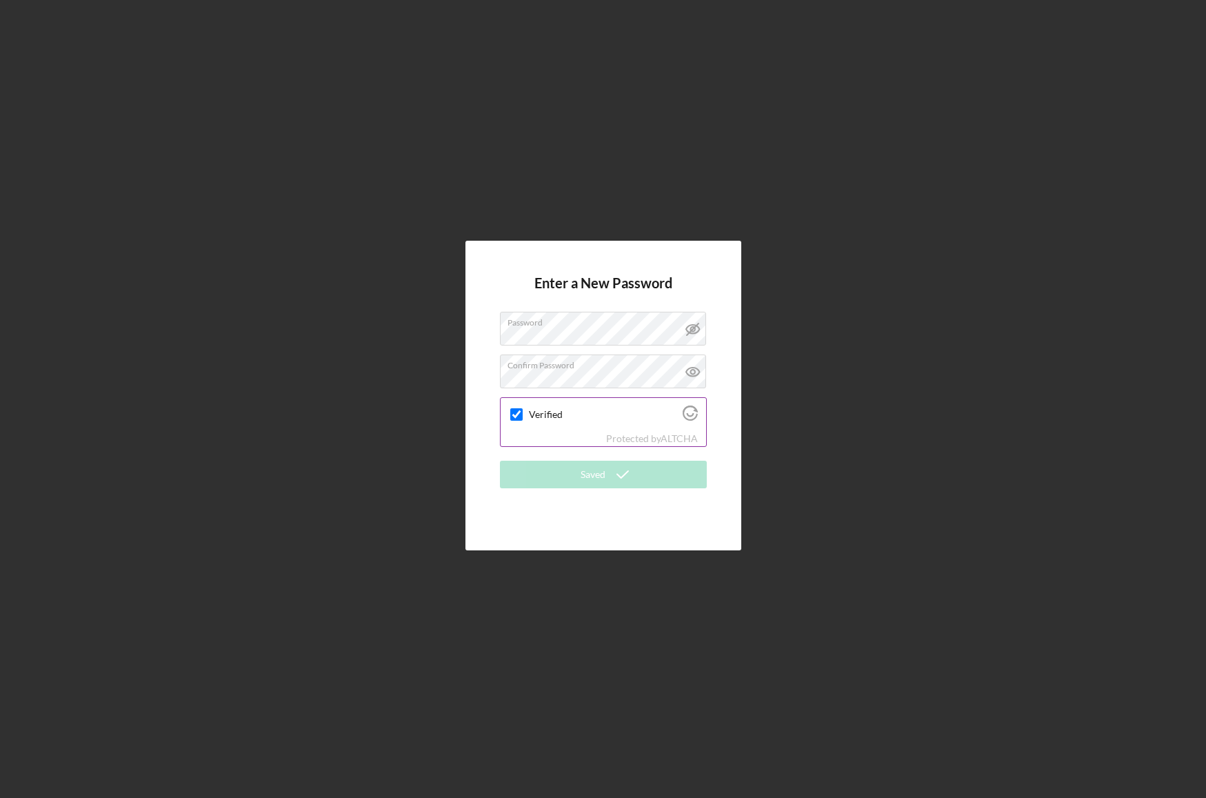
click at [688, 416] on icon "Visit Altcha.org" at bounding box center [690, 412] width 15 height 15
click at [675, 440] on link "ALTCHA" at bounding box center [679, 438] width 37 height 12
click at [612, 365] on label "Confirm Password" at bounding box center [606, 362] width 199 height 15
click at [593, 436] on div "Protected by [PERSON_NAME]" at bounding box center [603, 438] width 205 height 15
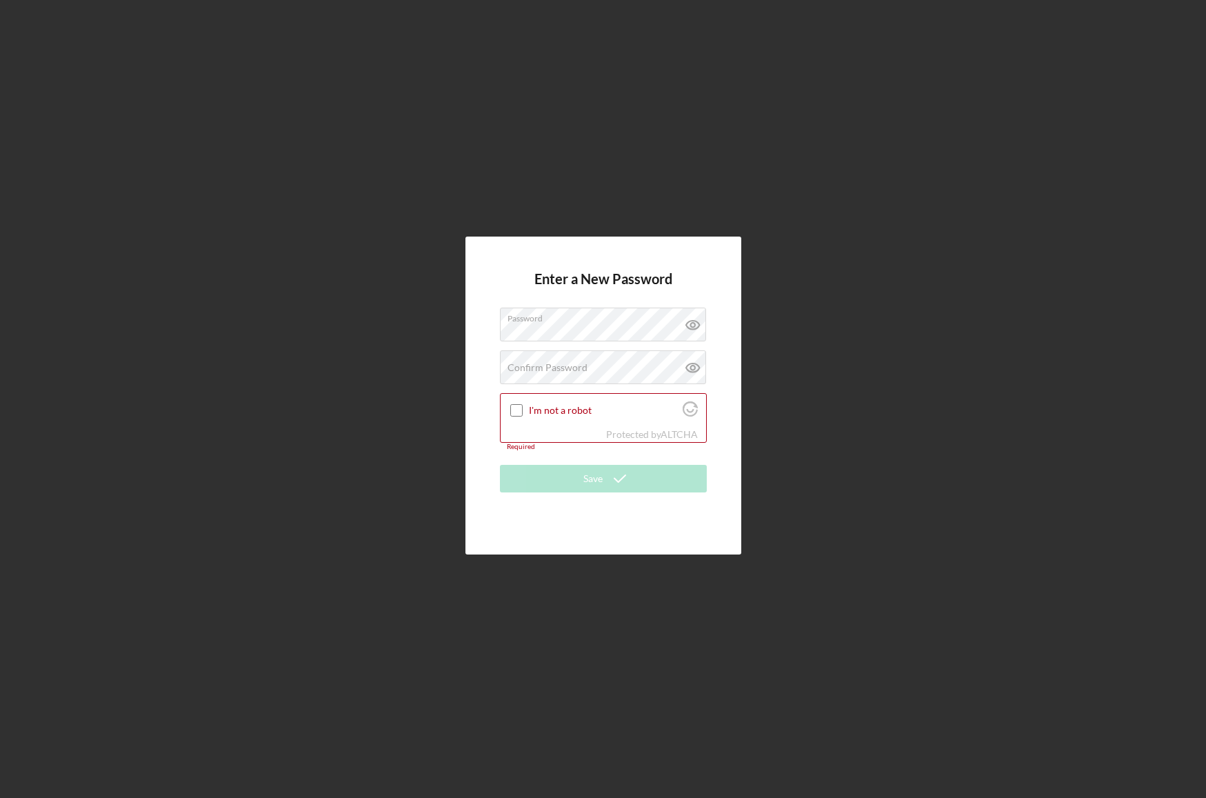
click at [730, 346] on div "Enter a New Password Password Confirm Password Passwords do not match. I'm not …" at bounding box center [603, 395] width 276 height 317
drag, startPoint x: 536, startPoint y: 371, endPoint x: 563, endPoint y: 365, distance: 27.5
click at [539, 371] on label "Confirm Password" at bounding box center [547, 367] width 80 height 11
click at [561, 368] on label "Confirm Password" at bounding box center [547, 367] width 80 height 11
click at [512, 412] on input "I'm not a robot" at bounding box center [516, 410] width 12 height 12
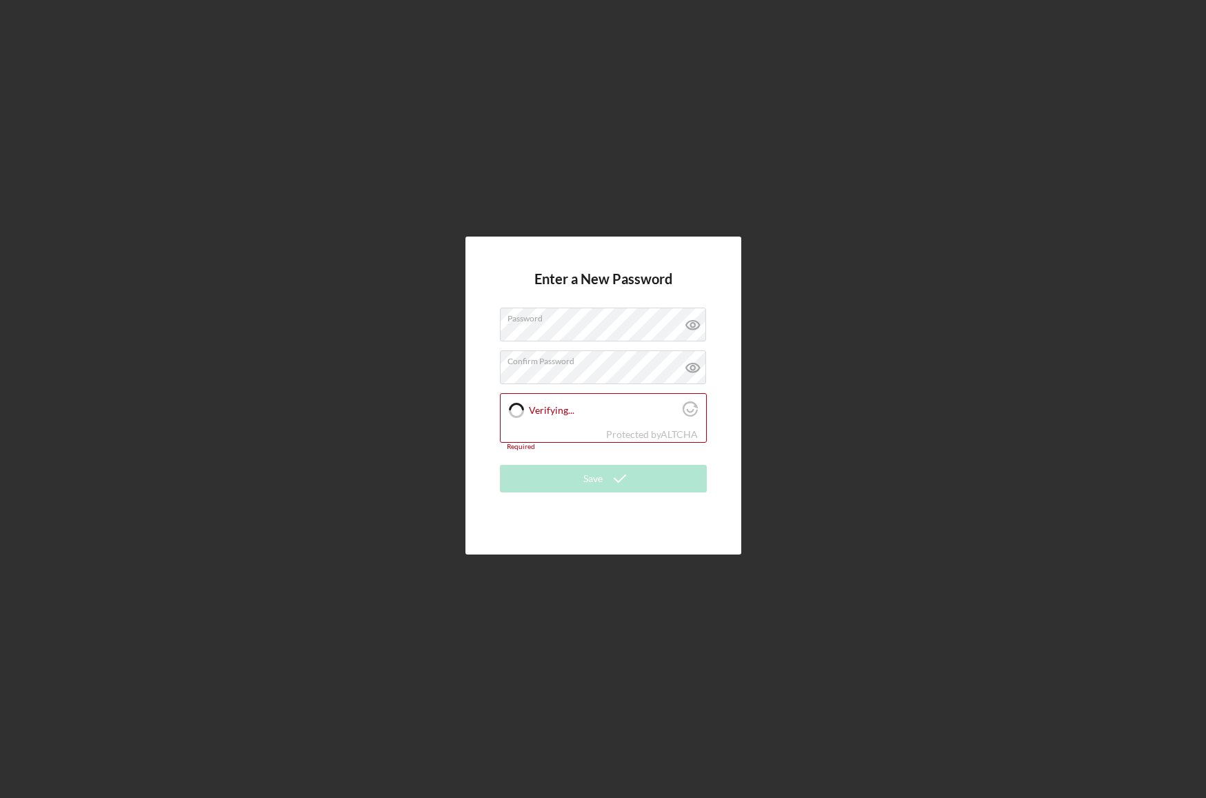
checkbox input "true"
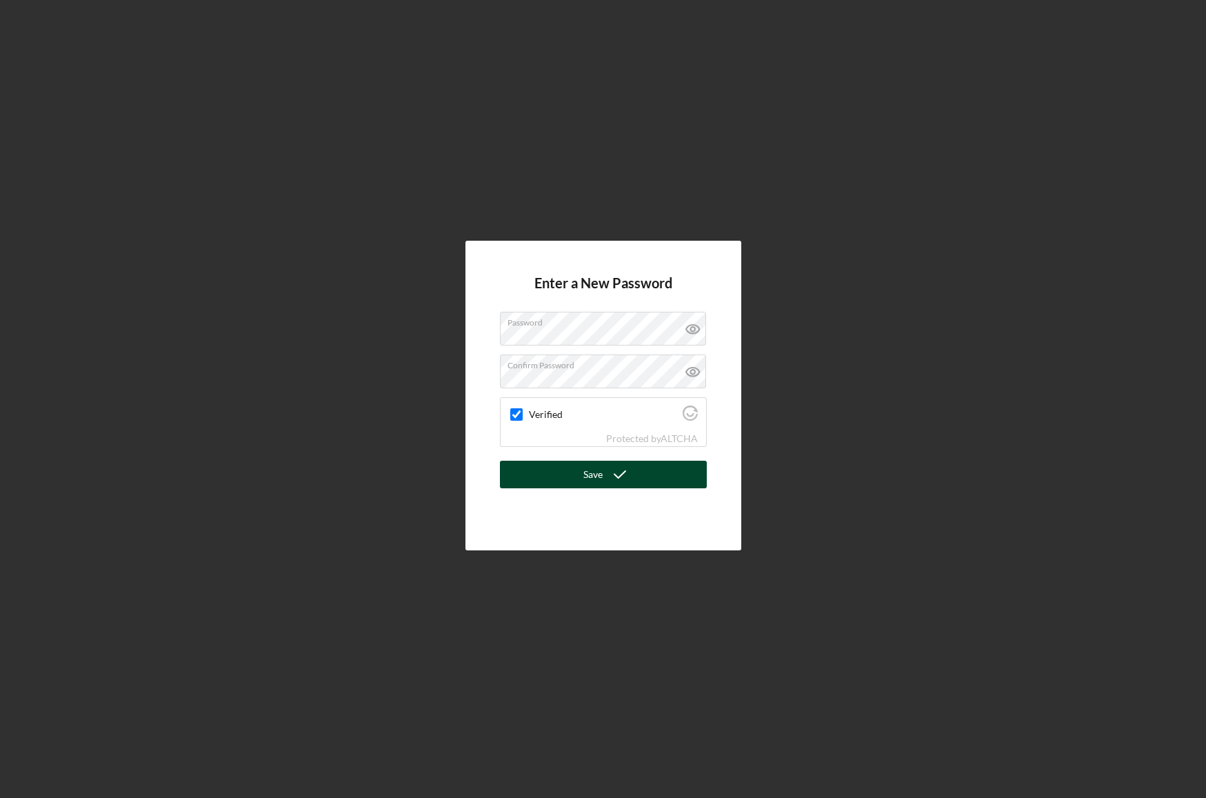
click at [578, 470] on button "Save" at bounding box center [603, 475] width 207 height 28
